Goal: Use online tool/utility: Utilize a website feature to perform a specific function

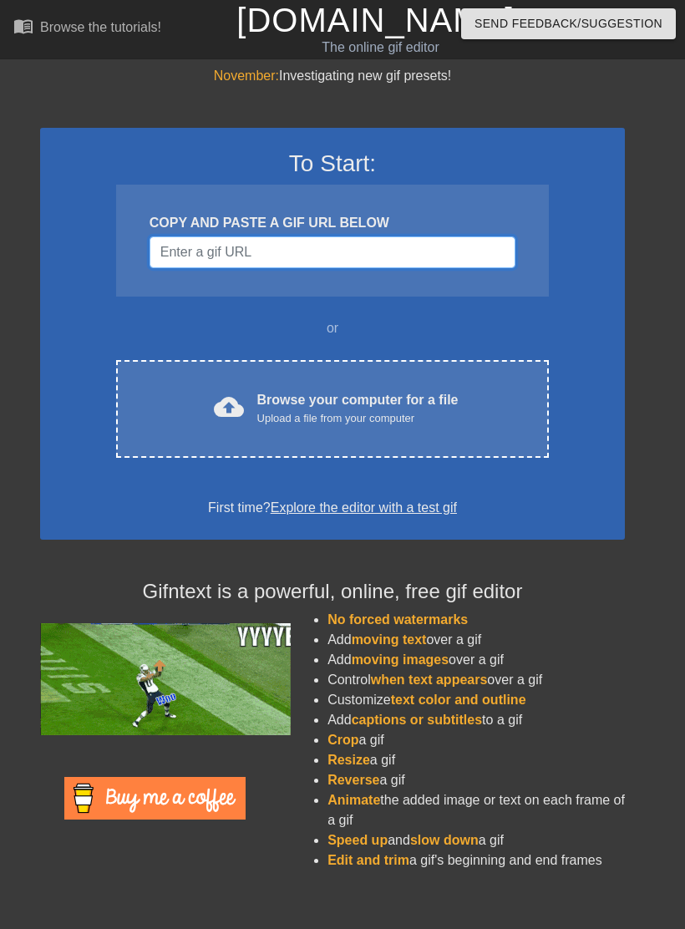
click at [406, 264] on input "Username" at bounding box center [333, 252] width 366 height 32
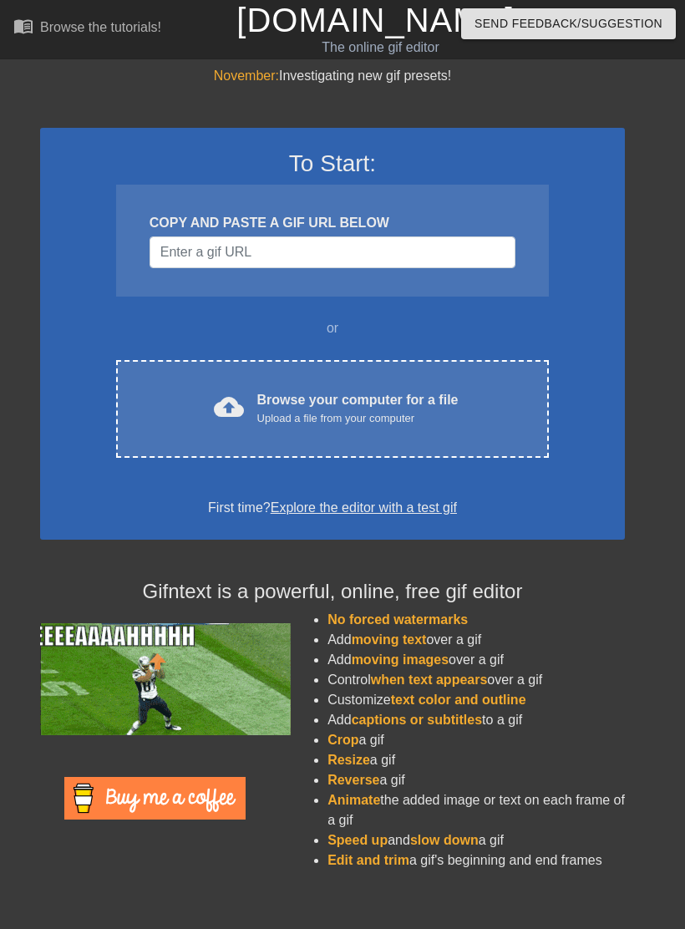
click at [470, 394] on div "cloud_upload Browse your computer for a file Upload a file from your computer" at bounding box center [332, 409] width 363 height 38
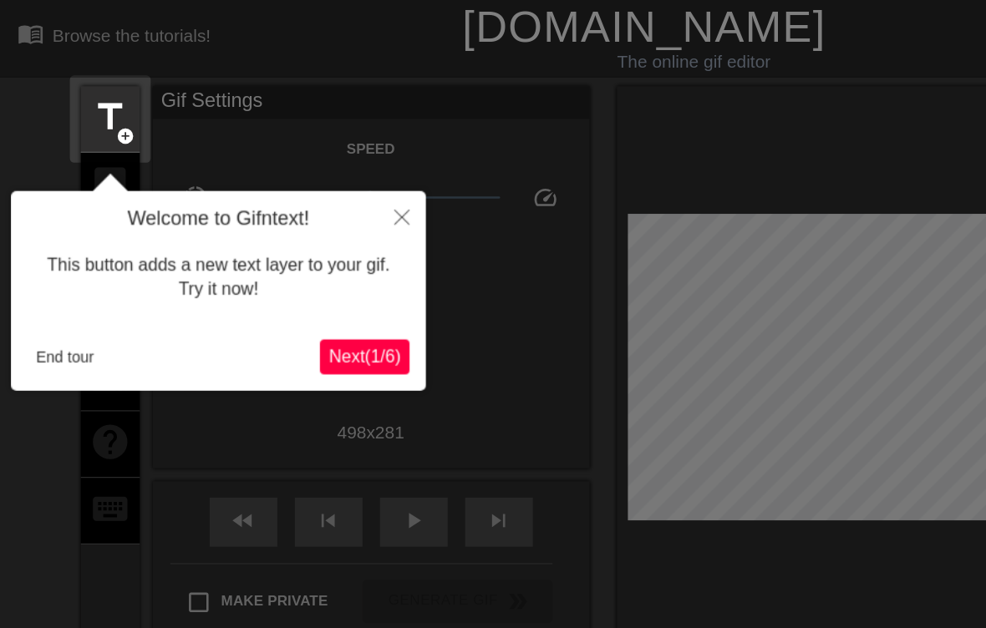
click at [295, 279] on span "Next ( 1 / 6 )" at bounding box center [279, 273] width 55 height 14
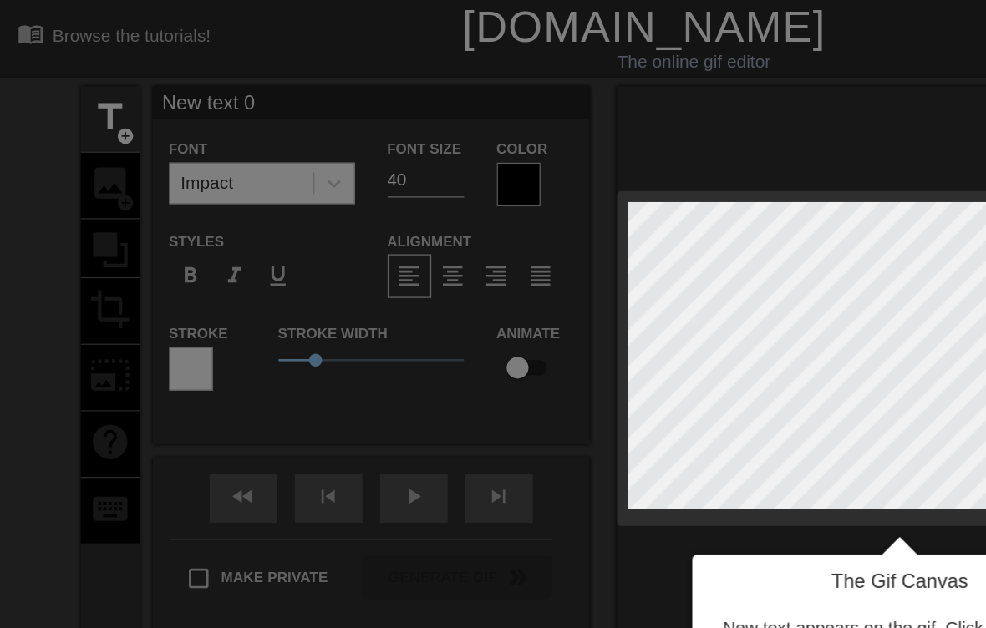
click at [684, 445] on h4 "The Gif Canvas" at bounding box center [688, 446] width 292 height 18
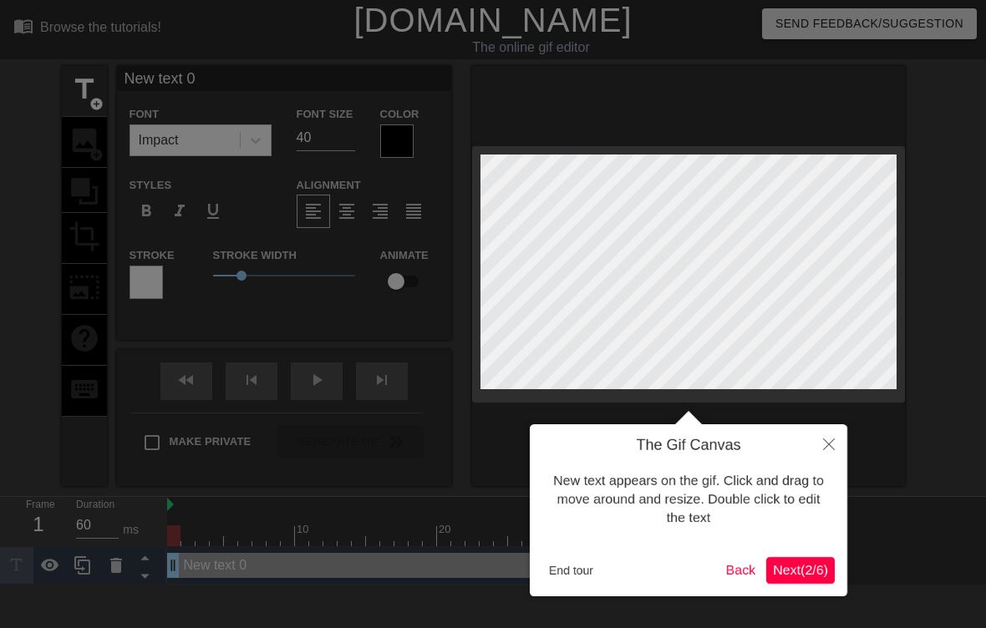
click at [684, 575] on span "Next ( 2 / 6 )" at bounding box center [800, 570] width 55 height 14
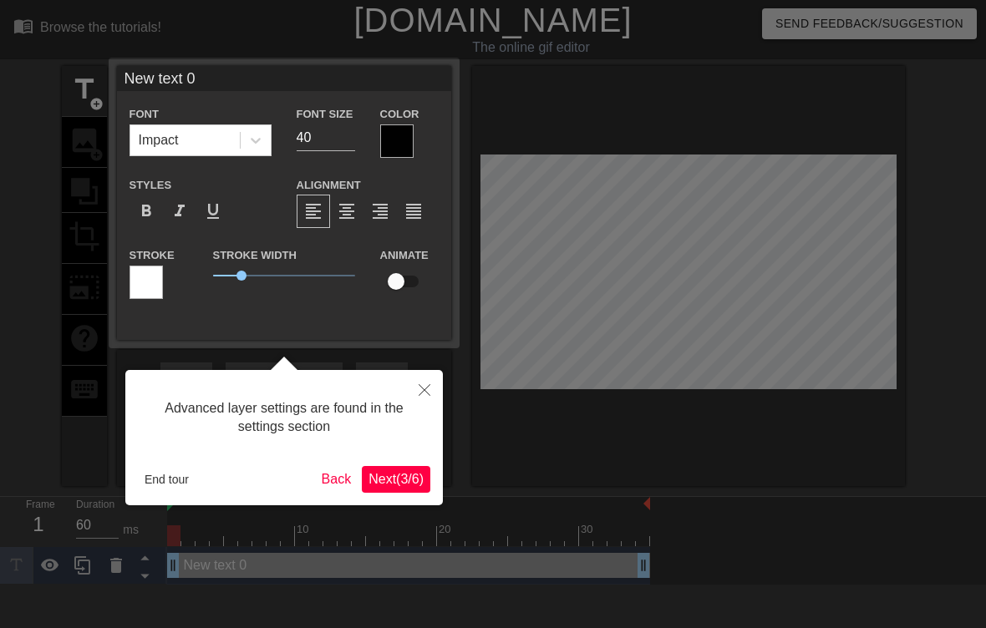
click at [409, 480] on span "Next ( 3 / 6 )" at bounding box center [396, 479] width 55 height 14
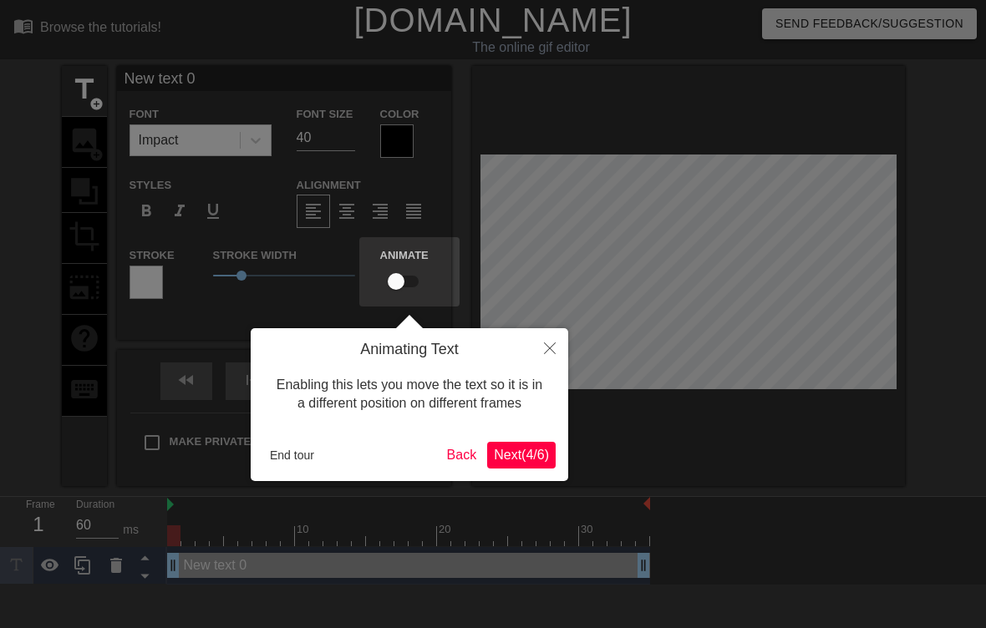
click at [531, 465] on button "Next ( 4 / 6 )" at bounding box center [521, 455] width 69 height 27
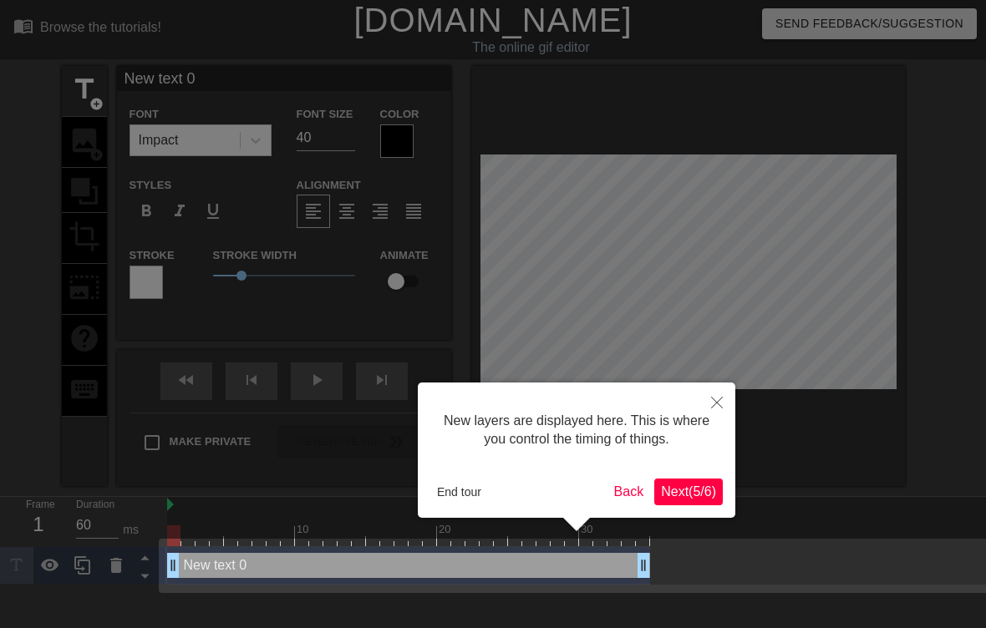
click at [684, 500] on button "Next ( 5 / 6 )" at bounding box center [688, 492] width 69 height 27
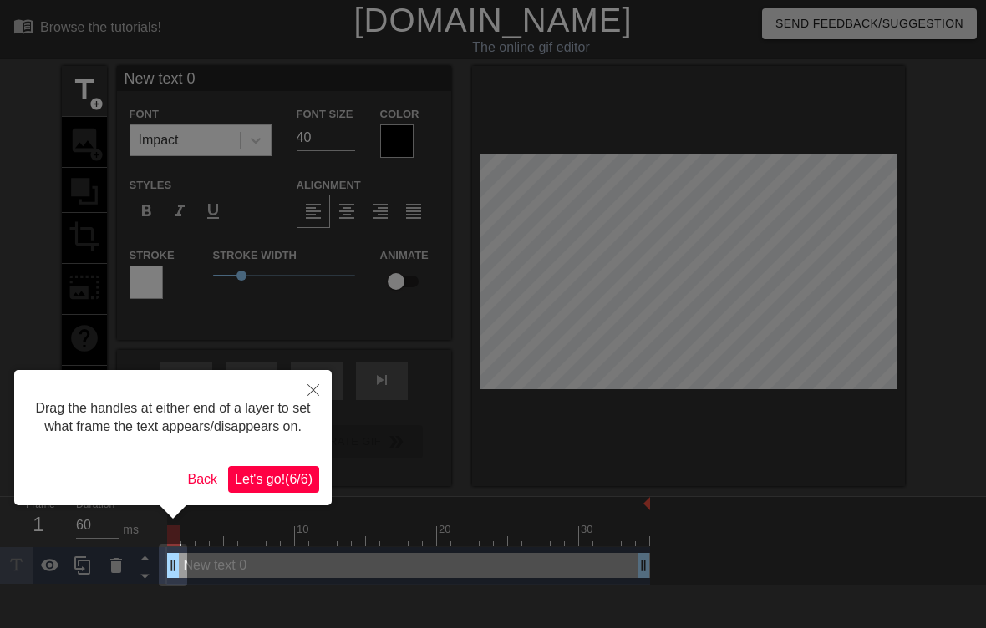
click at [280, 488] on button "Let's go! ( 6 / 6 )" at bounding box center [273, 479] width 91 height 27
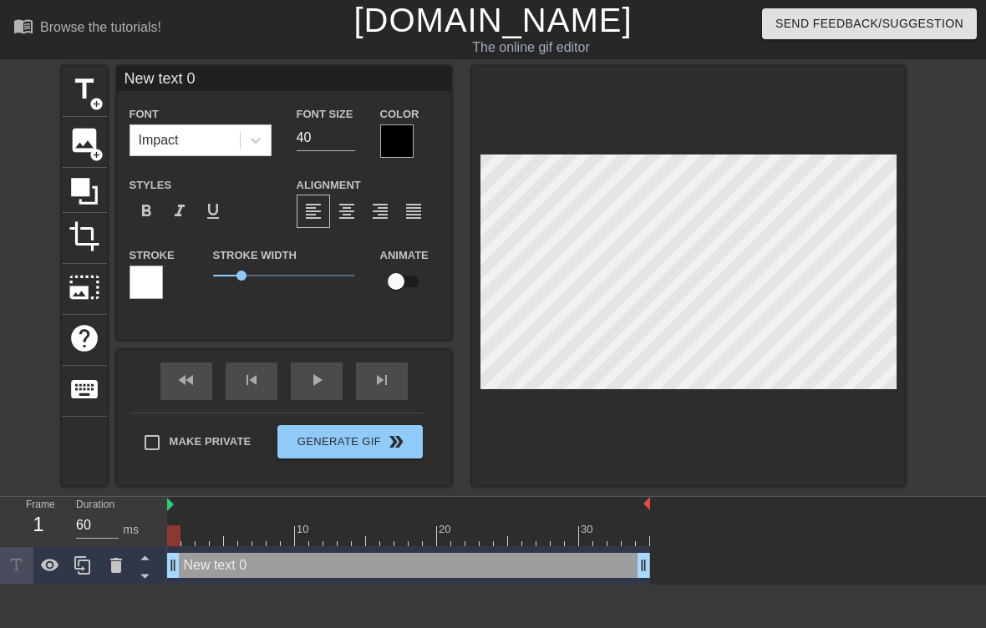
click at [272, 86] on input "New text 0" at bounding box center [284, 78] width 334 height 25
type input "N"
type input "When you finally make your first sale:"
click at [684, 190] on div "title add_circle image add_circle crop photo_size_select_large help keyboard Wh…" at bounding box center [493, 276] width 986 height 420
click at [330, 150] on input "40" at bounding box center [326, 138] width 58 height 27
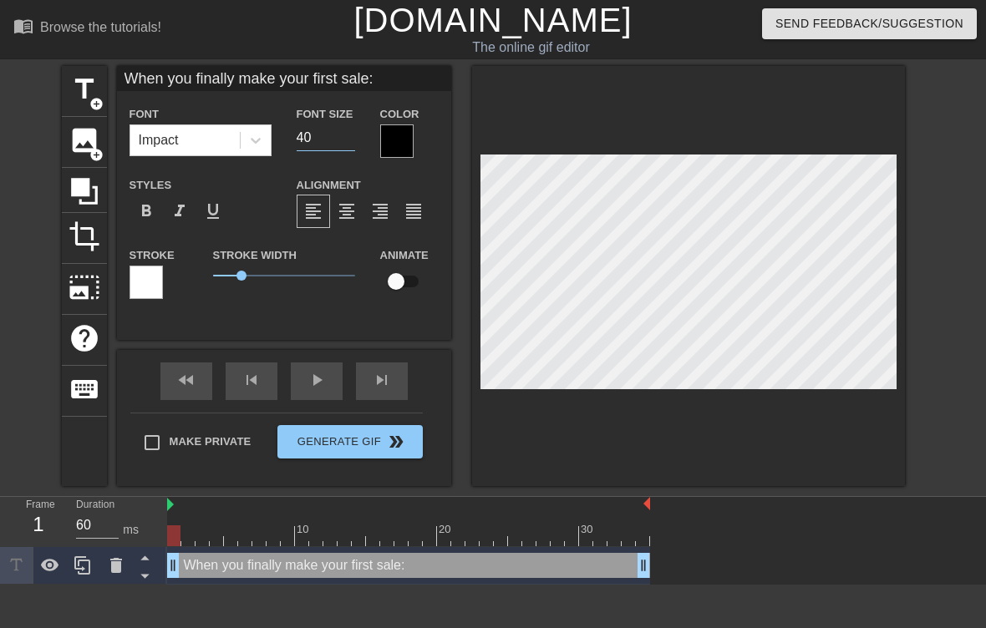
type input "4"
type input "30"
click at [684, 201] on div "title add_circle image add_circle crop photo_size_select_large help keyboard Wh…" at bounding box center [493, 276] width 986 height 420
click at [328, 140] on input "30" at bounding box center [326, 138] width 58 height 27
type input "3"
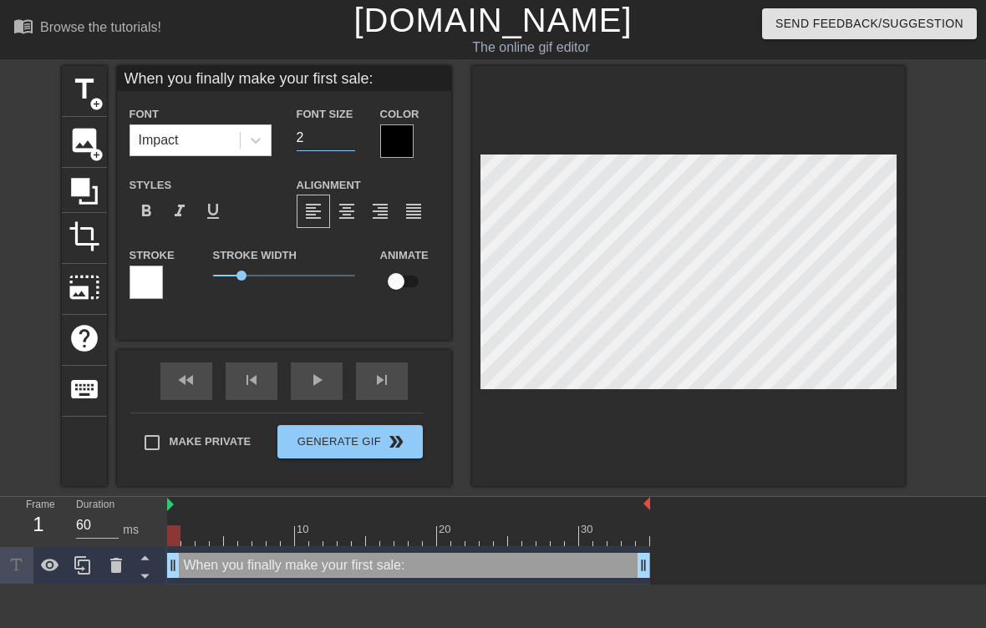
type input "25"
click at [684, 219] on div "title add_circle image add_circle crop photo_size_select_large help keyboard Wh…" at bounding box center [493, 276] width 986 height 420
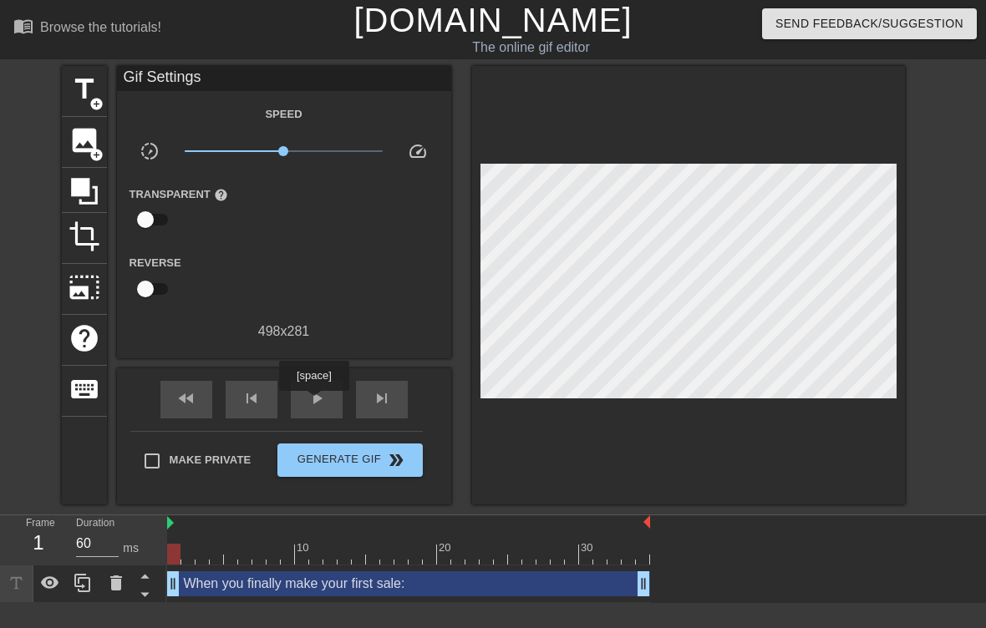
click at [316, 403] on span "play_arrow" at bounding box center [317, 399] width 20 height 20
click at [382, 475] on button "Generate Gif double_arrow" at bounding box center [349, 460] width 145 height 33
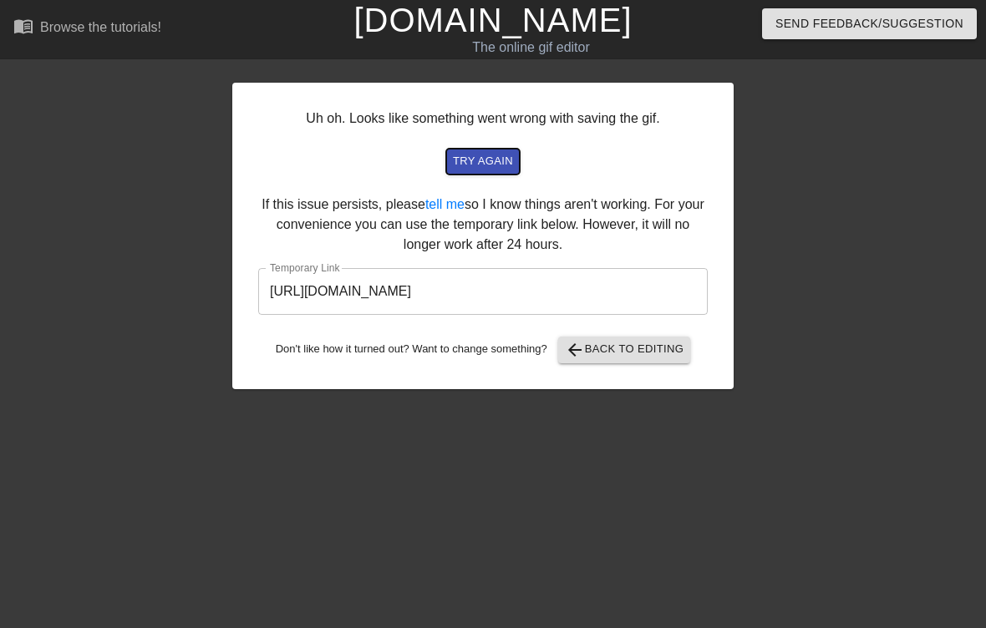
click at [507, 162] on span "try again" at bounding box center [483, 161] width 60 height 19
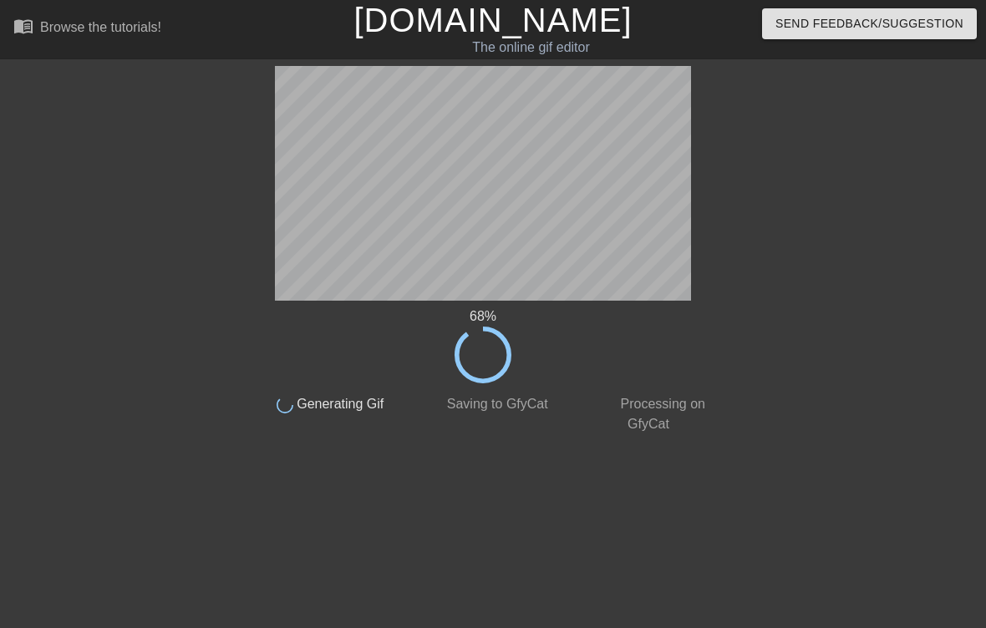
click at [140, 175] on div "68 % done Generating Gif done Saving to GfyCat done Processing on GfyCat title …" at bounding box center [493, 250] width 986 height 369
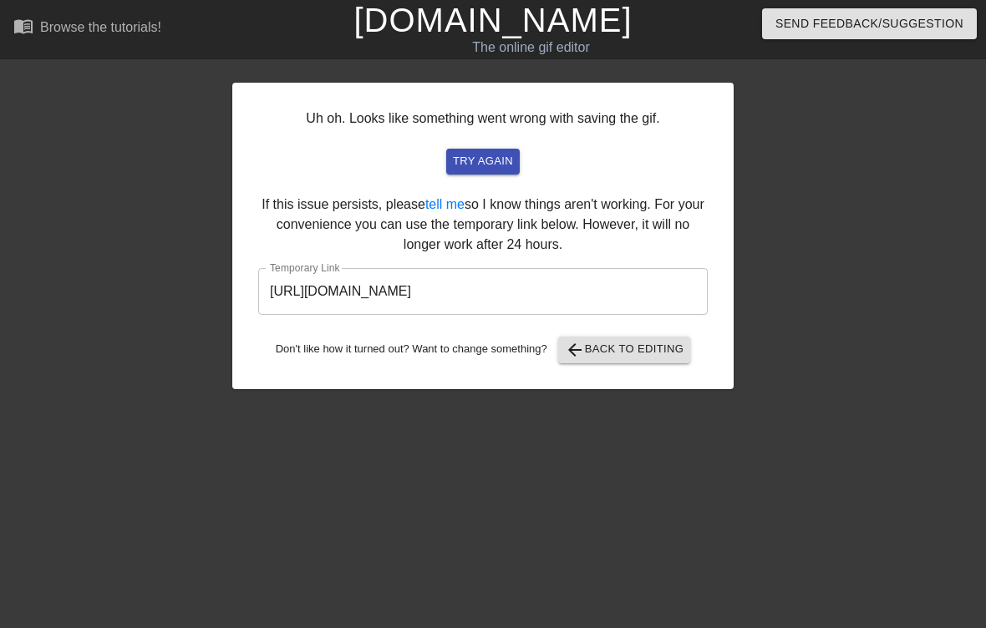
click at [567, 291] on input "[URL][DOMAIN_NAME]" at bounding box center [483, 291] width 450 height 47
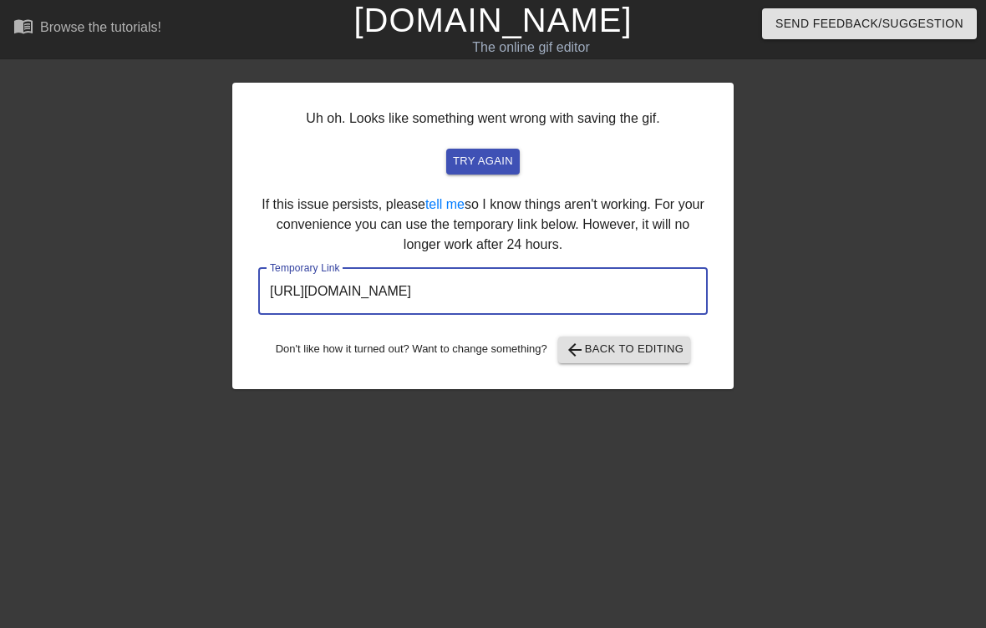
click at [599, 298] on input "[URL][DOMAIN_NAME]" at bounding box center [483, 291] width 450 height 47
click at [630, 291] on input "[URL][DOMAIN_NAME]" at bounding box center [483, 291] width 450 height 47
click at [618, 294] on input "[URL][DOMAIN_NAME]" at bounding box center [483, 291] width 450 height 47
click at [363, 281] on input "[URL][DOMAIN_NAME]" at bounding box center [483, 291] width 450 height 47
click at [656, 291] on input "[URL][DOMAIN_NAME]" at bounding box center [483, 291] width 450 height 47
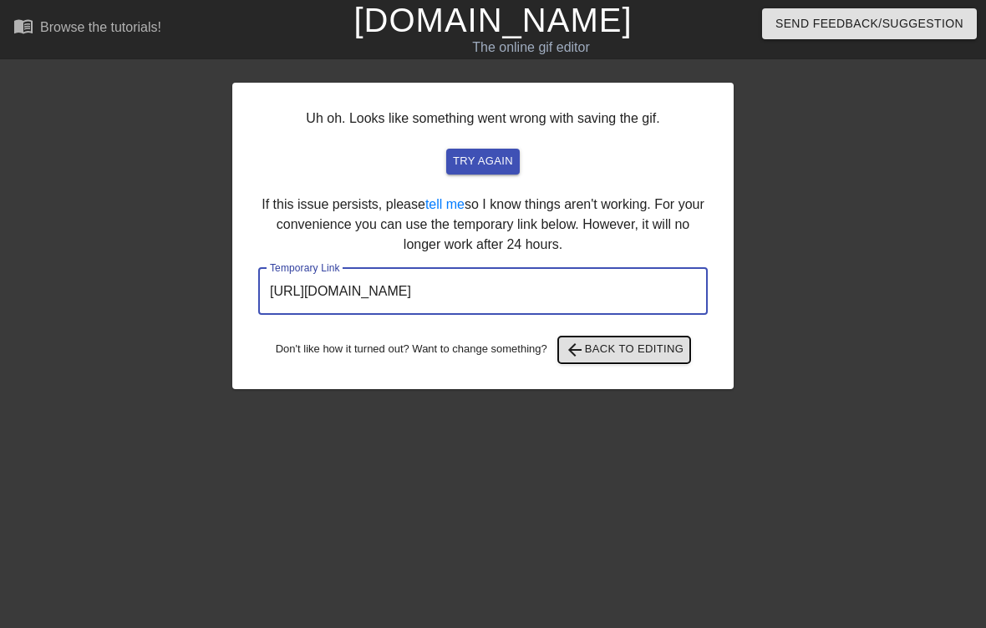
click at [659, 348] on span "arrow_back Back to Editing" at bounding box center [625, 350] width 120 height 20
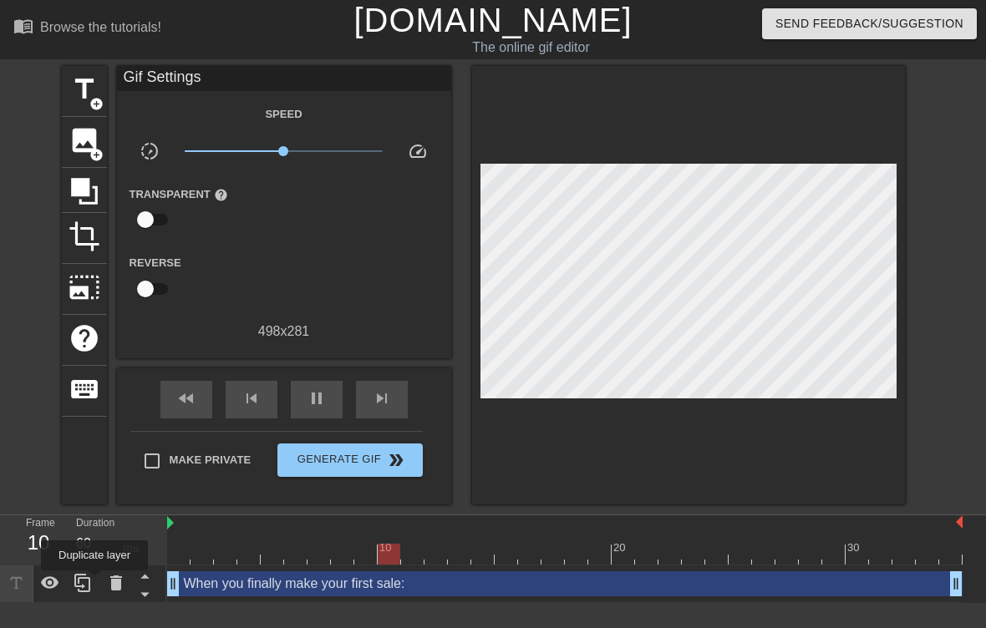
click at [96, 582] on div at bounding box center [82, 584] width 33 height 37
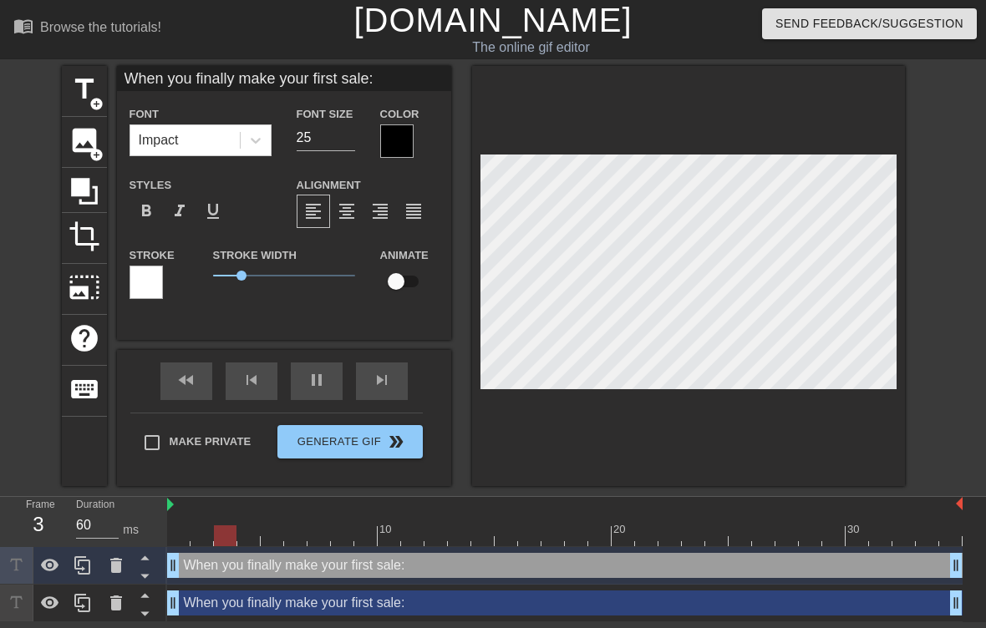
click at [121, 563] on icon at bounding box center [116, 566] width 20 height 20
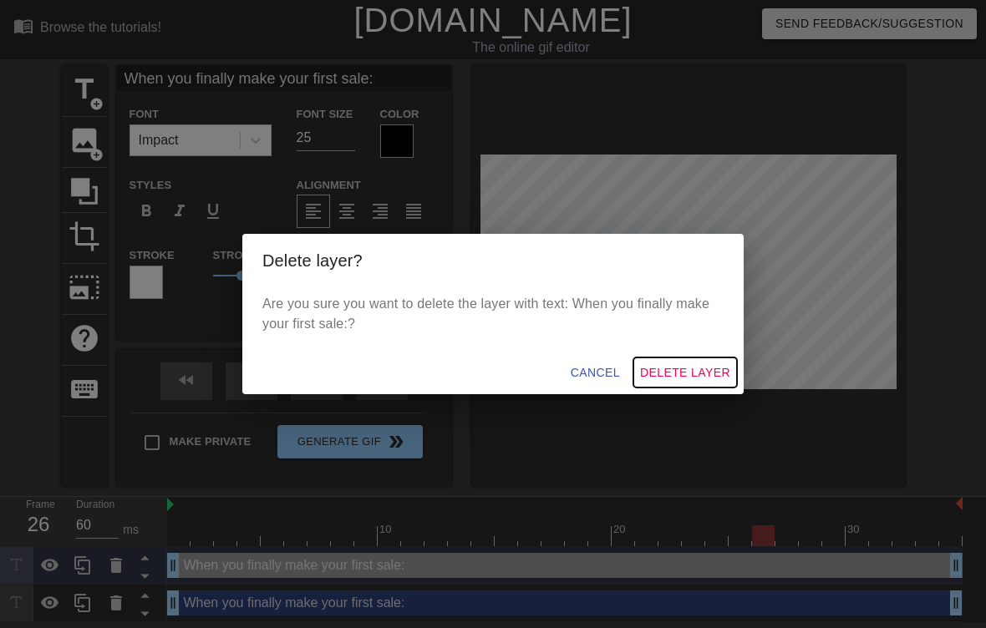
click at [684, 367] on span "Delete Layer" at bounding box center [685, 373] width 90 height 21
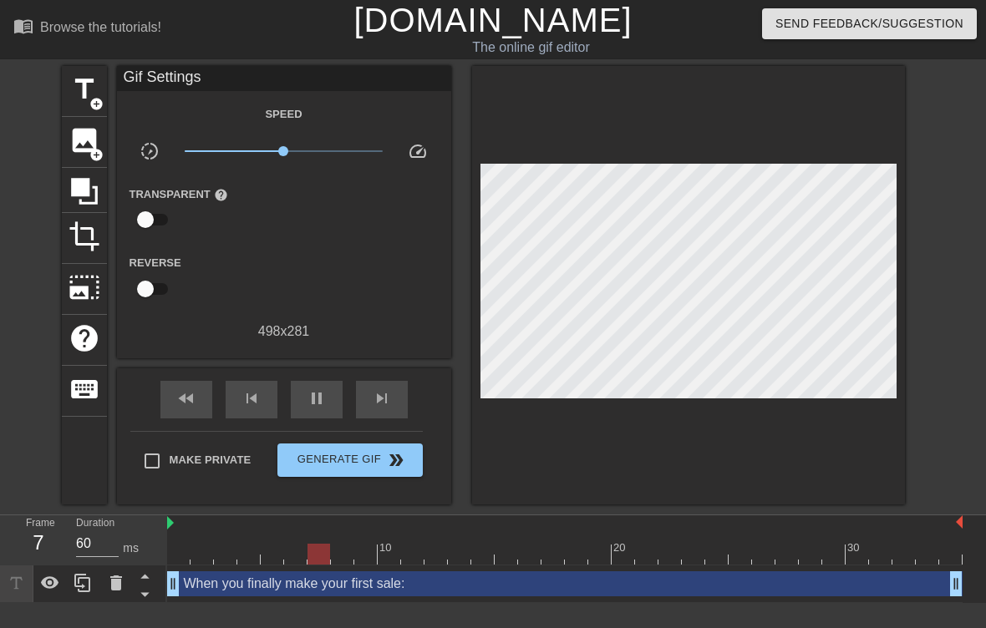
click at [61, 582] on div at bounding box center [49, 584] width 33 height 37
click at [56, 585] on icon at bounding box center [50, 584] width 18 height 16
click at [22, 585] on icon at bounding box center [16, 583] width 19 height 19
click at [152, 593] on icon at bounding box center [145, 594] width 21 height 21
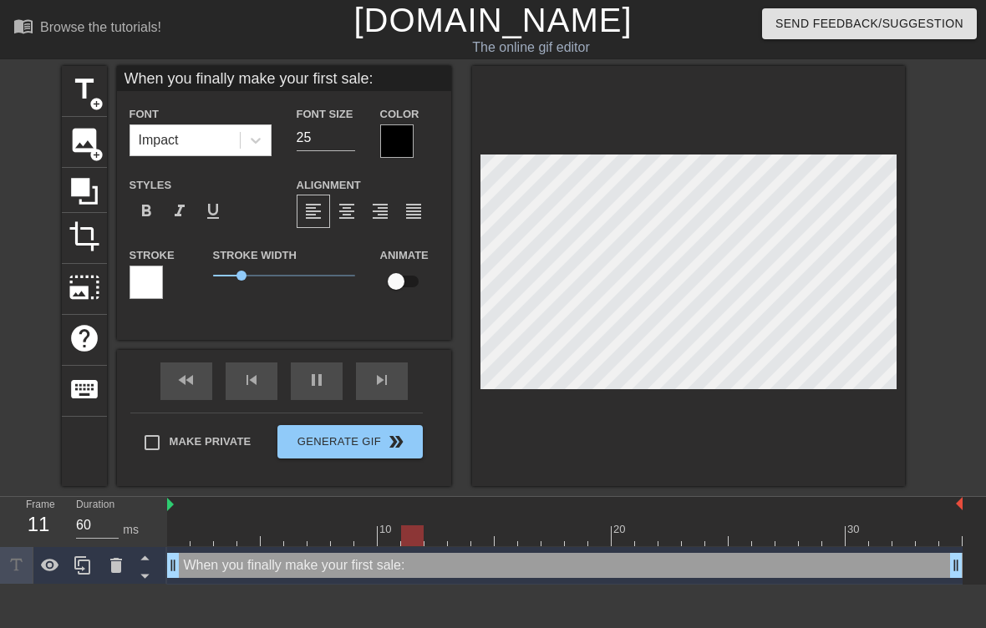
click at [151, 550] on icon at bounding box center [145, 557] width 21 height 21
click at [25, 94] on div "title add_circle image add_circle crop photo_size_select_large help keyboard Wh…" at bounding box center [493, 276] width 986 height 420
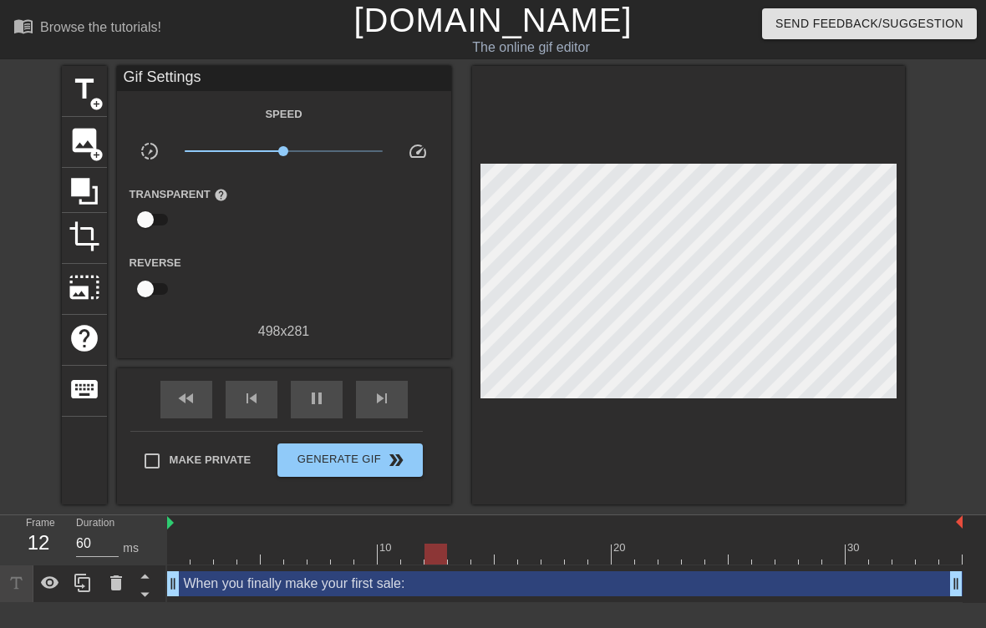
click at [157, 291] on input "checkbox" at bounding box center [145, 289] width 95 height 32
click at [162, 281] on input "checkbox" at bounding box center [161, 289] width 95 height 32
checkbox input "false"
click at [145, 212] on input "checkbox" at bounding box center [145, 220] width 95 height 32
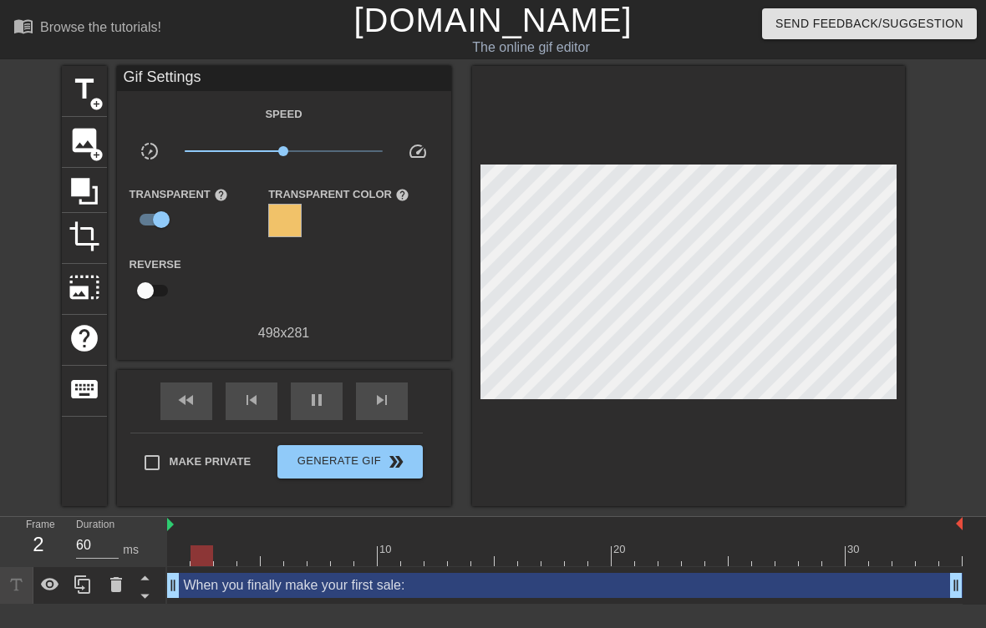
click at [163, 222] on input "checkbox" at bounding box center [161, 220] width 95 height 32
checkbox input "false"
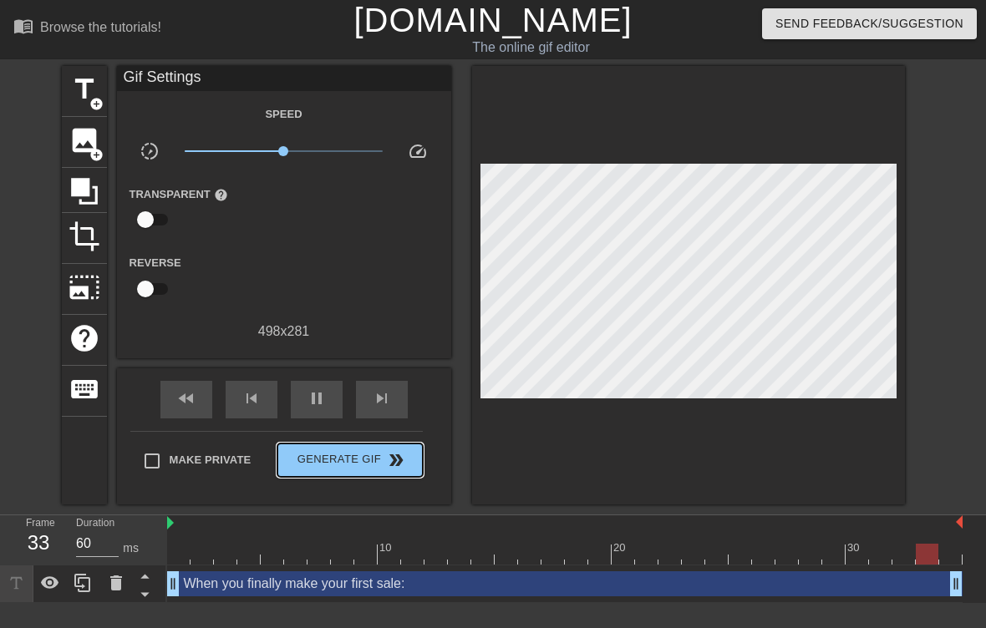
click at [394, 465] on span "double_arrow" at bounding box center [396, 460] width 20 height 20
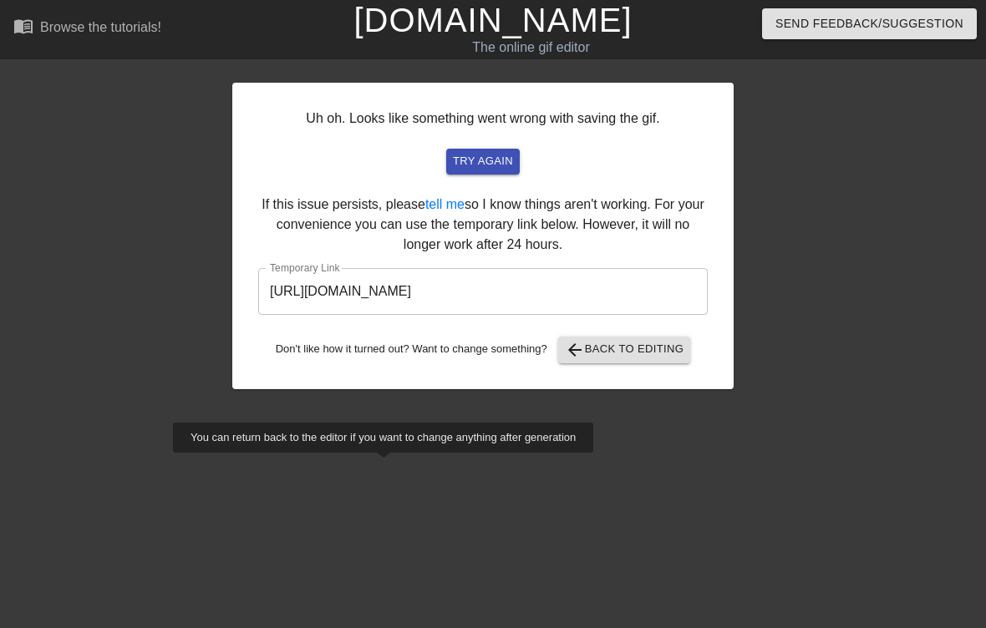
click at [652, 289] on input "[URL][DOMAIN_NAME]" at bounding box center [483, 291] width 450 height 47
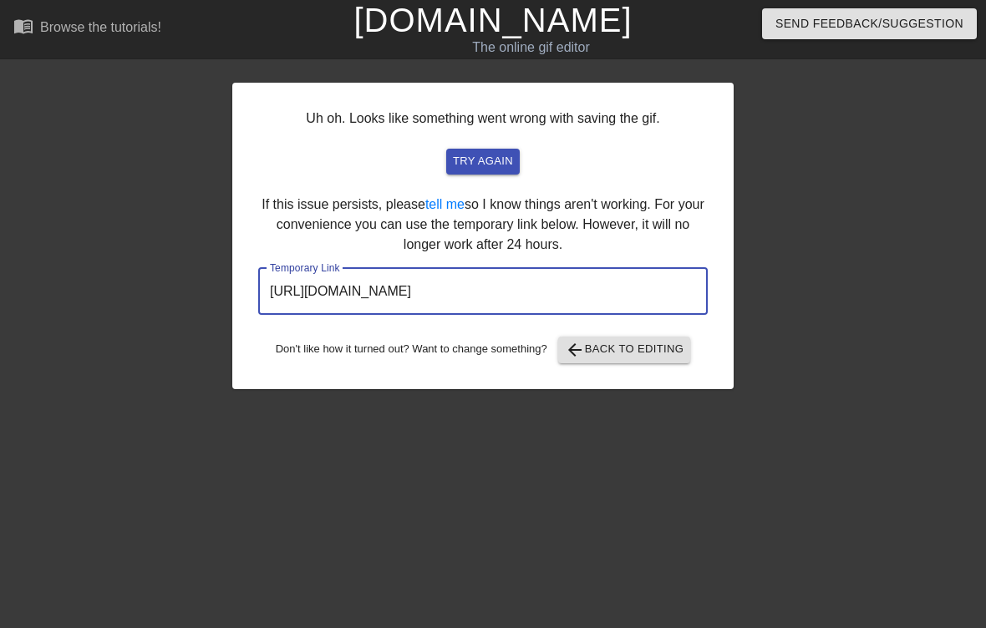
click at [589, 277] on input "[URL][DOMAIN_NAME]" at bounding box center [483, 291] width 450 height 47
click at [643, 345] on span "arrow_back Back to Editing" at bounding box center [625, 350] width 120 height 20
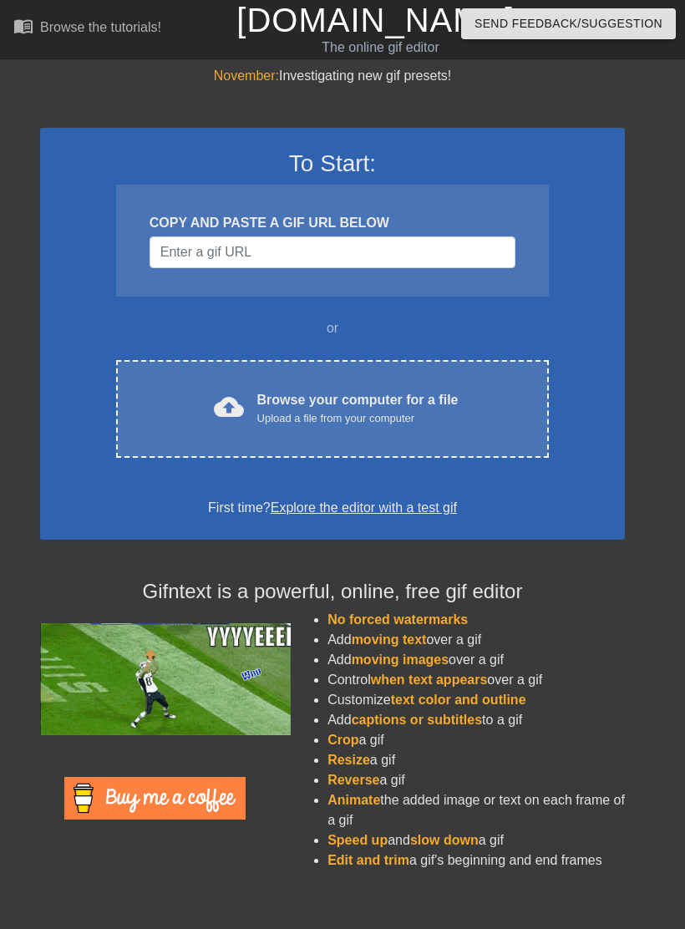
click at [476, 408] on div "cloud_upload Browse your computer for a file Upload a file from your computer" at bounding box center [332, 409] width 363 height 38
